Goal: Task Accomplishment & Management: Manage account settings

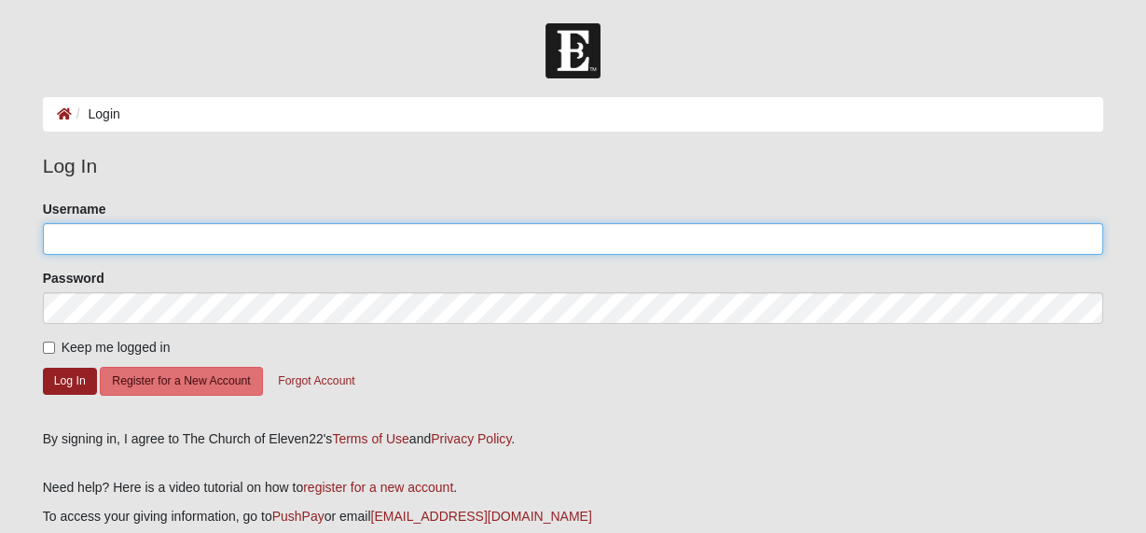
click at [62, 239] on input "Username" at bounding box center [573, 239] width 1061 height 32
type input "lizglen13q"
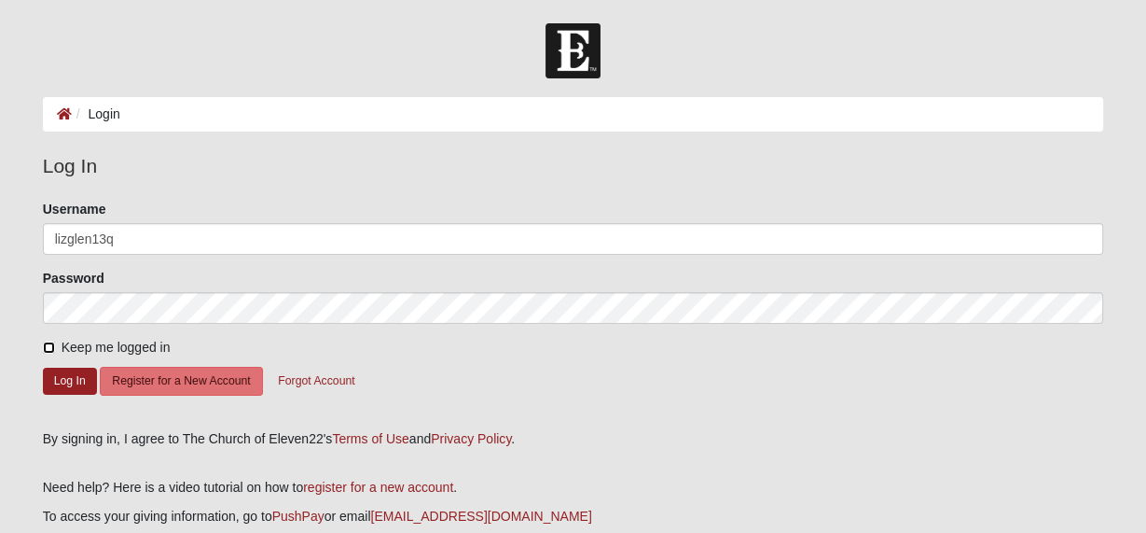
click at [49, 343] on input "Keep me logged in" at bounding box center [49, 347] width 12 height 12
checkbox input "true"
click at [68, 383] on button "Log In" at bounding box center [70, 380] width 54 height 27
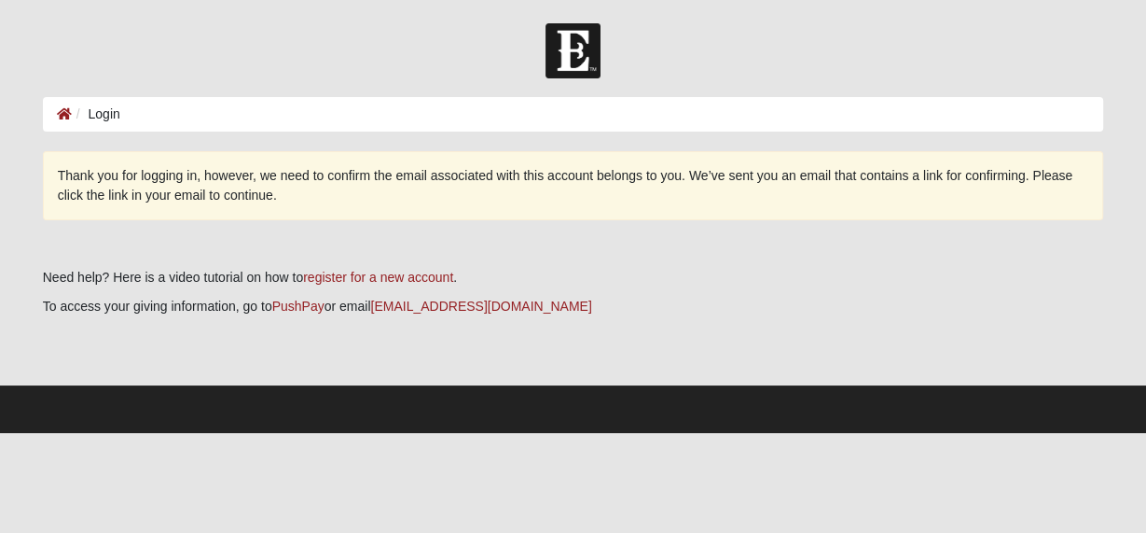
click at [91, 112] on li "Login" at bounding box center [96, 114] width 49 height 20
click at [91, 113] on li "Login" at bounding box center [96, 114] width 49 height 20
click at [128, 115] on ol "Login" at bounding box center [573, 114] width 1061 height 35
click at [128, 104] on ol "Login" at bounding box center [573, 114] width 1061 height 35
click at [90, 111] on li "Login" at bounding box center [96, 114] width 49 height 20
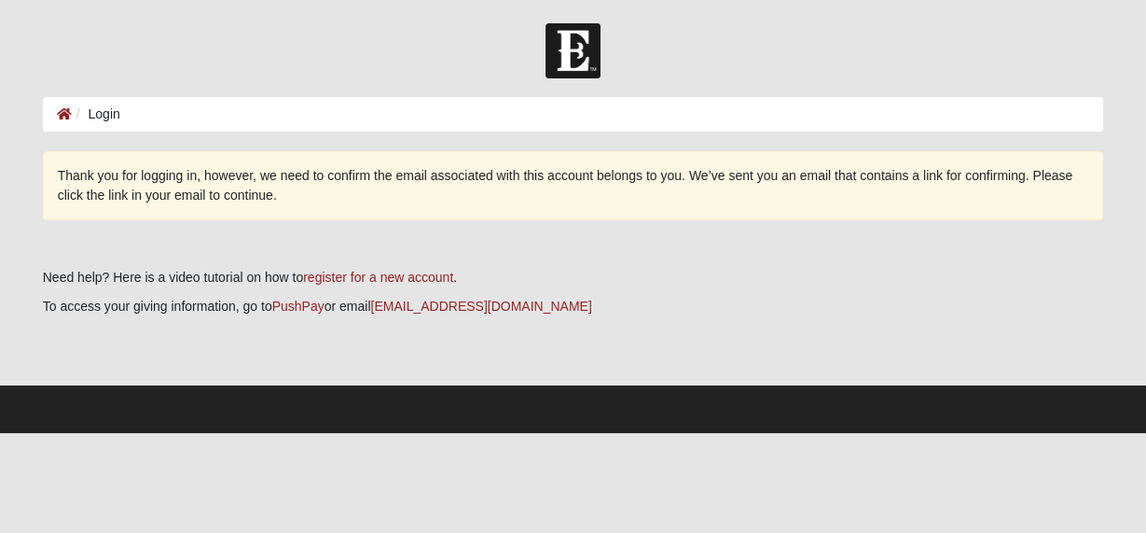
click at [90, 111] on li "Login" at bounding box center [96, 114] width 49 height 20
click at [147, 112] on ol "Login" at bounding box center [573, 114] width 1061 height 35
click at [144, 106] on ol "Login" at bounding box center [573, 114] width 1061 height 35
click at [141, 110] on ol "Login" at bounding box center [573, 114] width 1061 height 35
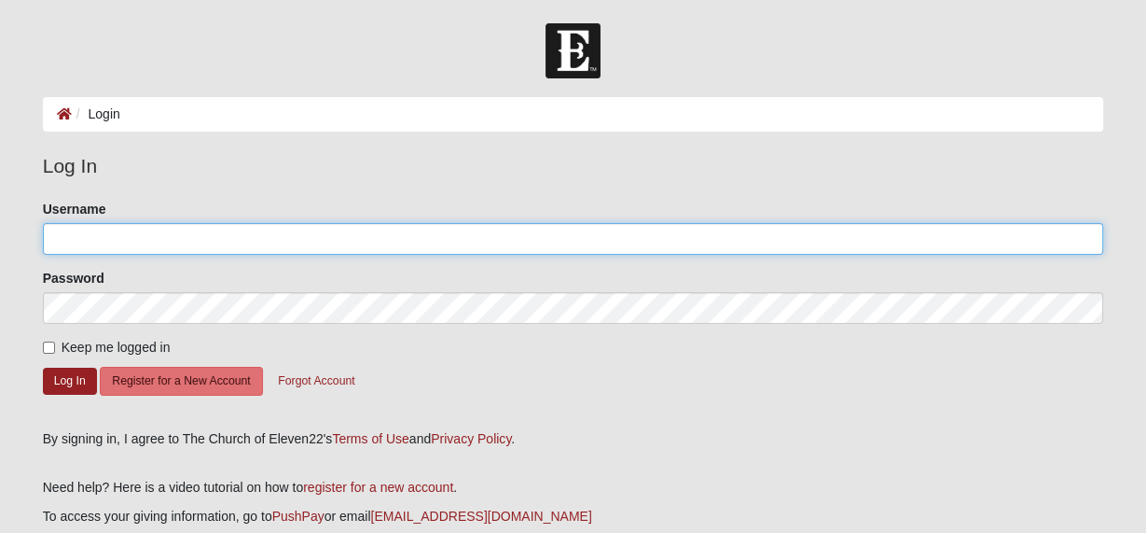
click at [61, 230] on input "Username" at bounding box center [573, 239] width 1061 height 32
click at [62, 230] on input ";lizglen13q" at bounding box center [573, 239] width 1061 height 32
click at [59, 239] on input ";izglen13q" at bounding box center [573, 239] width 1061 height 32
type input "lizglen13q"
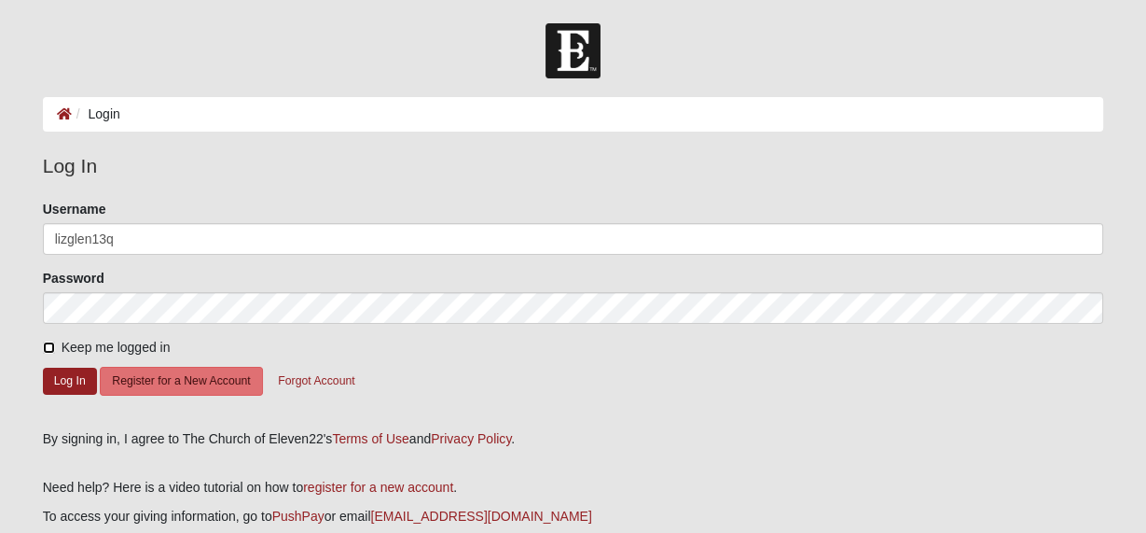
click at [48, 344] on input "Keep me logged in" at bounding box center [49, 347] width 12 height 12
checkbox input "true"
click at [59, 379] on button "Log In" at bounding box center [70, 380] width 54 height 27
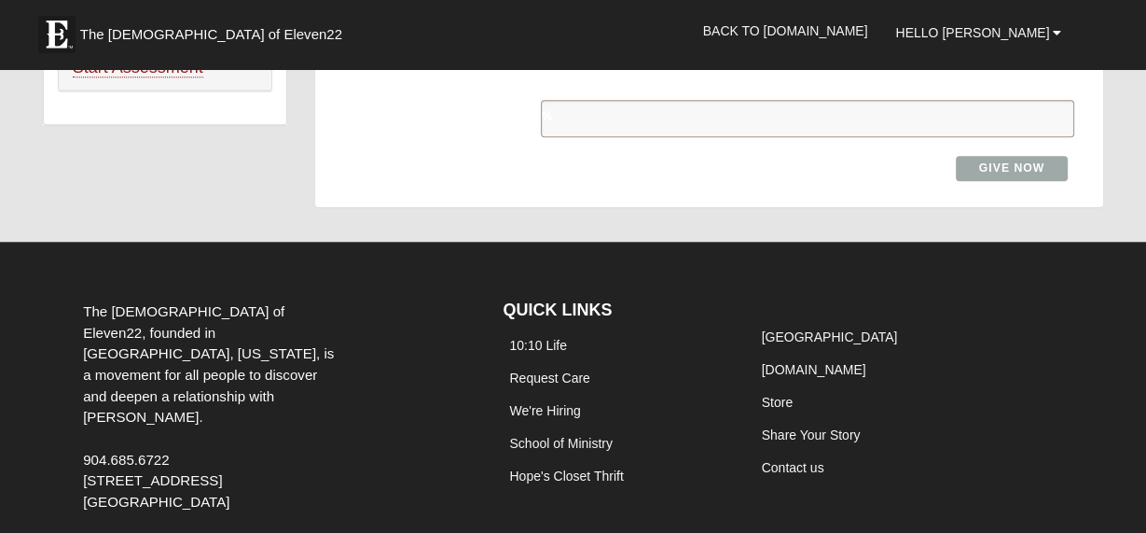
scroll to position [1474, 0]
